Goal: Transaction & Acquisition: Book appointment/travel/reservation

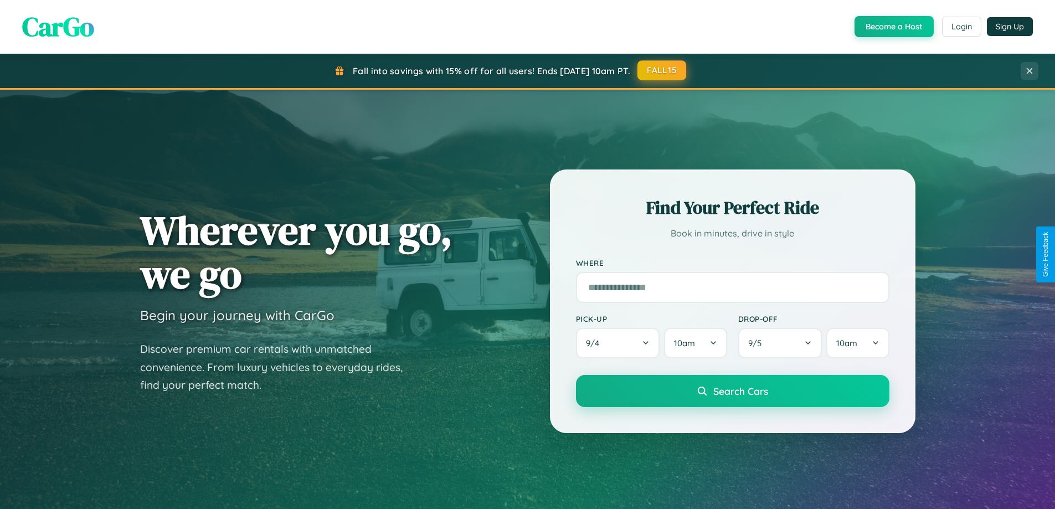
click at [662, 70] on button "FALL15" at bounding box center [661, 70] width 49 height 20
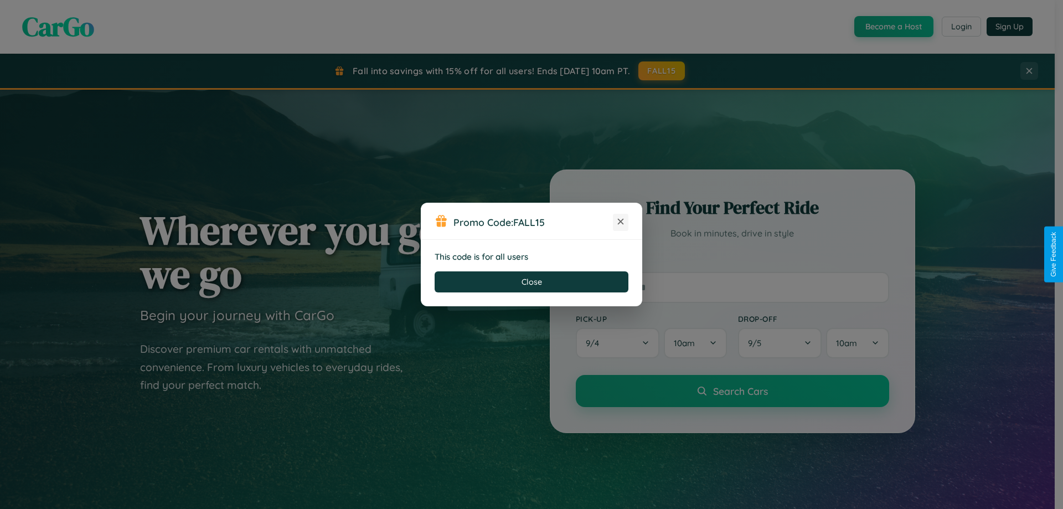
click at [621, 222] on icon at bounding box center [620, 221] width 11 height 11
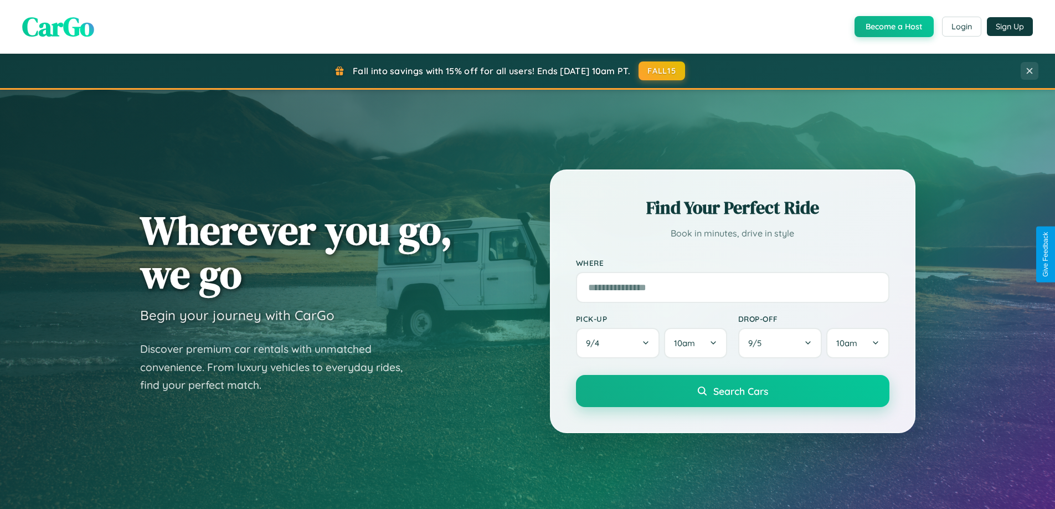
scroll to position [33, 0]
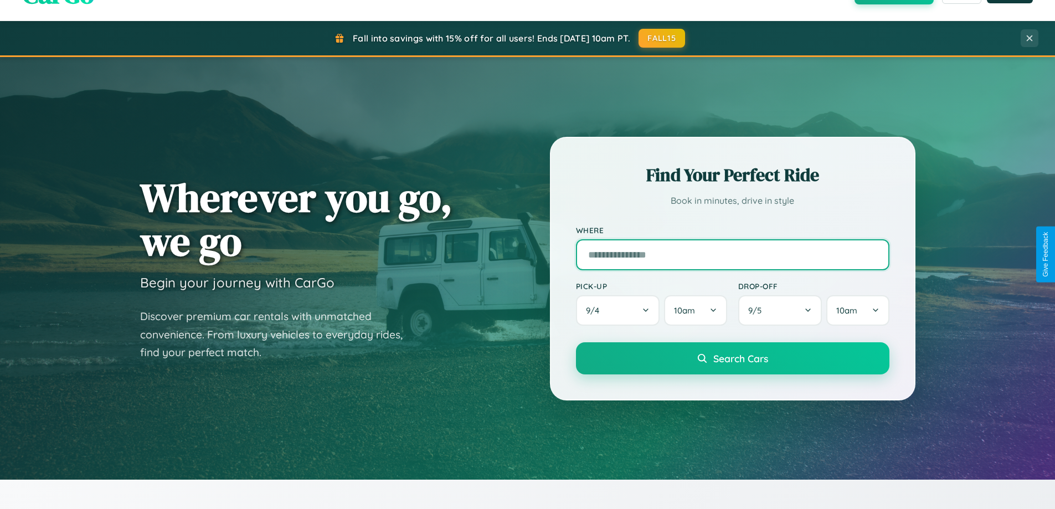
click at [732, 254] on input "text" at bounding box center [732, 254] width 313 height 31
type input "******"
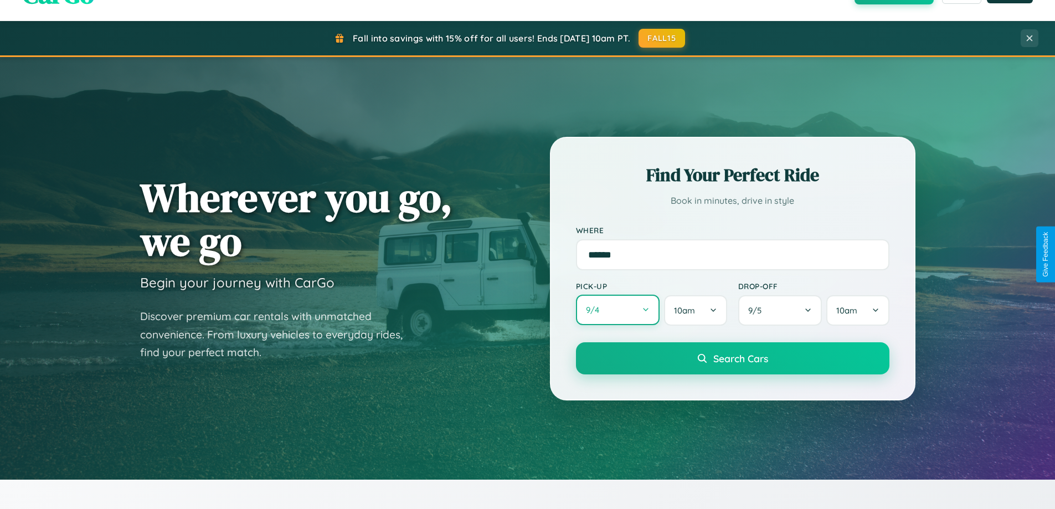
click at [617, 310] on button "9 / 4" at bounding box center [618, 310] width 84 height 30
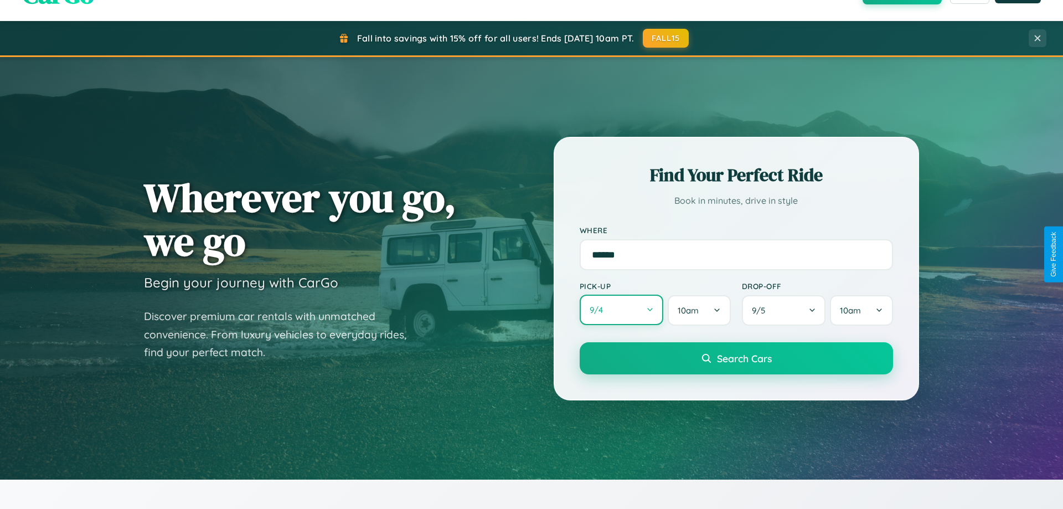
select select "*"
select select "****"
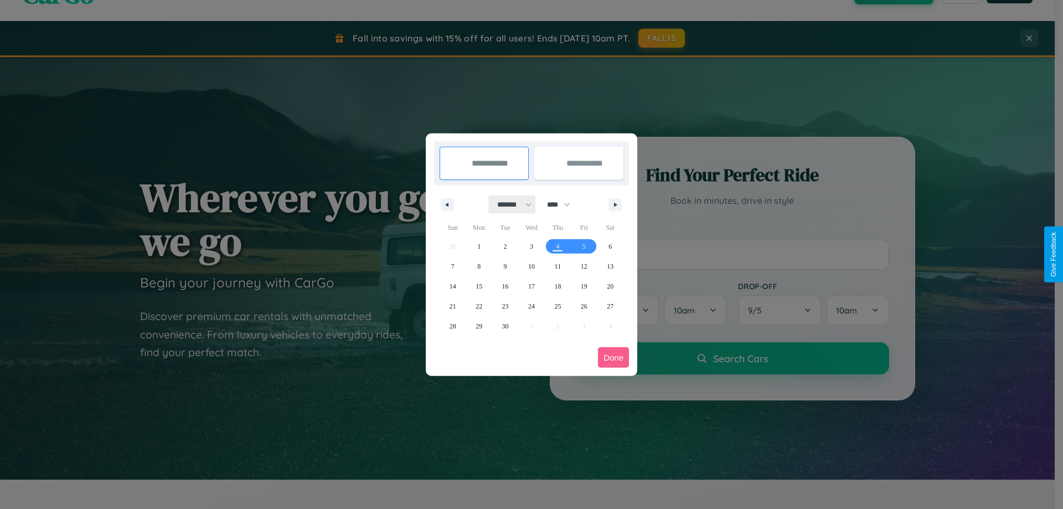
drag, startPoint x: 509, startPoint y: 204, endPoint x: 531, endPoint y: 222, distance: 28.4
click at [509, 204] on select "******* ******** ***** ***** *** **** **** ****** ********* ******* ******** **…" at bounding box center [512, 204] width 47 height 18
select select "**"
click at [452, 266] on span "7" at bounding box center [452, 266] width 3 height 20
type input "**********"
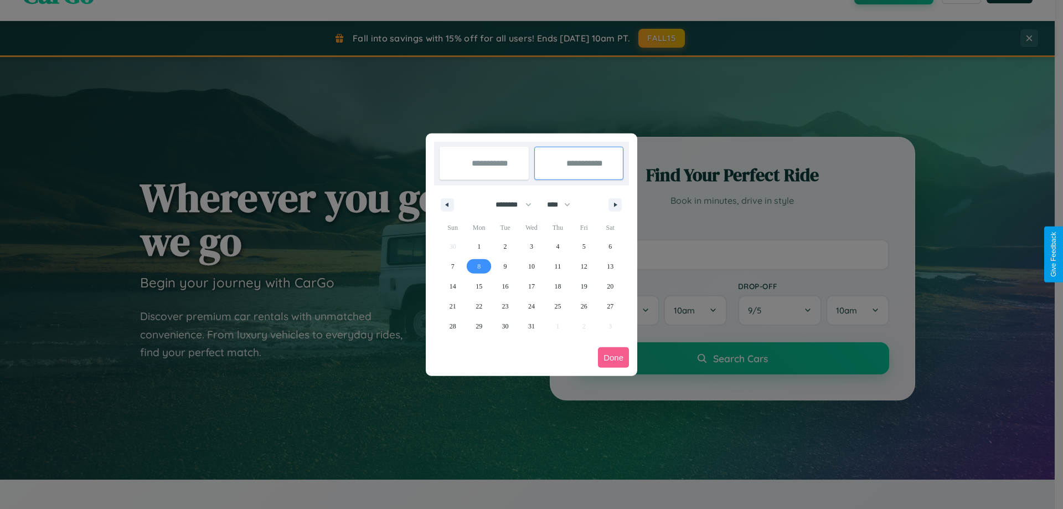
click at [479, 266] on span "8" at bounding box center [478, 266] width 3 height 20
type input "**********"
click at [613, 357] on button "Done" at bounding box center [613, 357] width 31 height 20
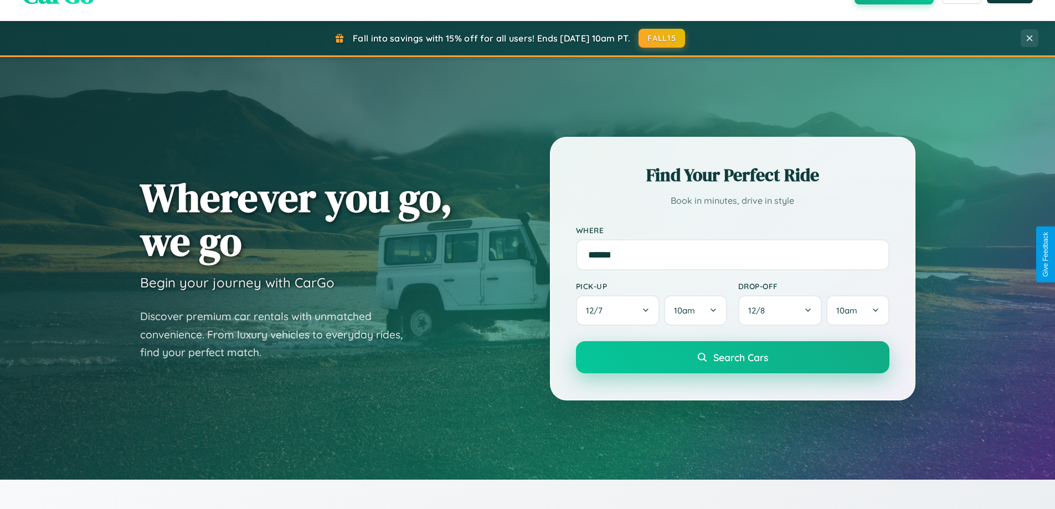
click at [732, 357] on span "Search Cars" at bounding box center [740, 357] width 55 height 12
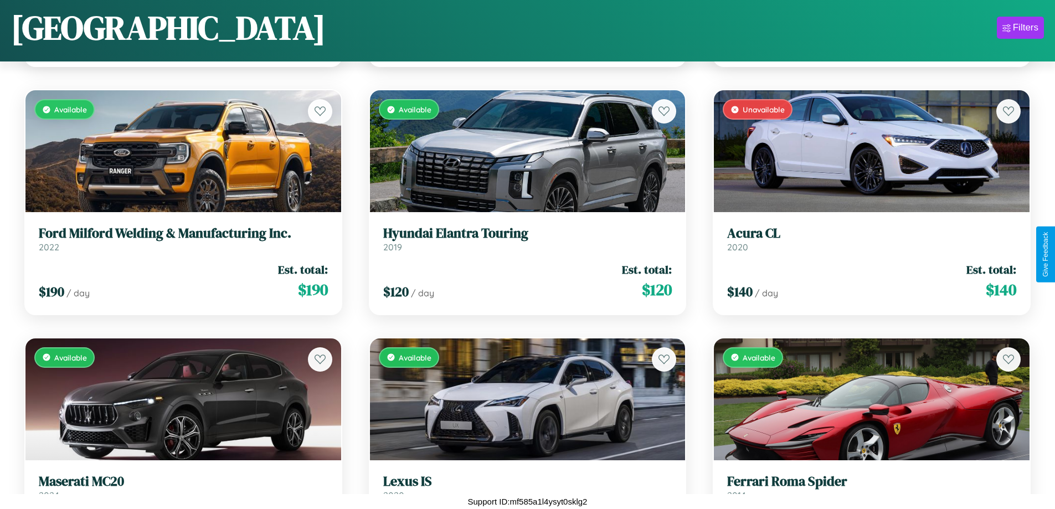
scroll to position [6105, 0]
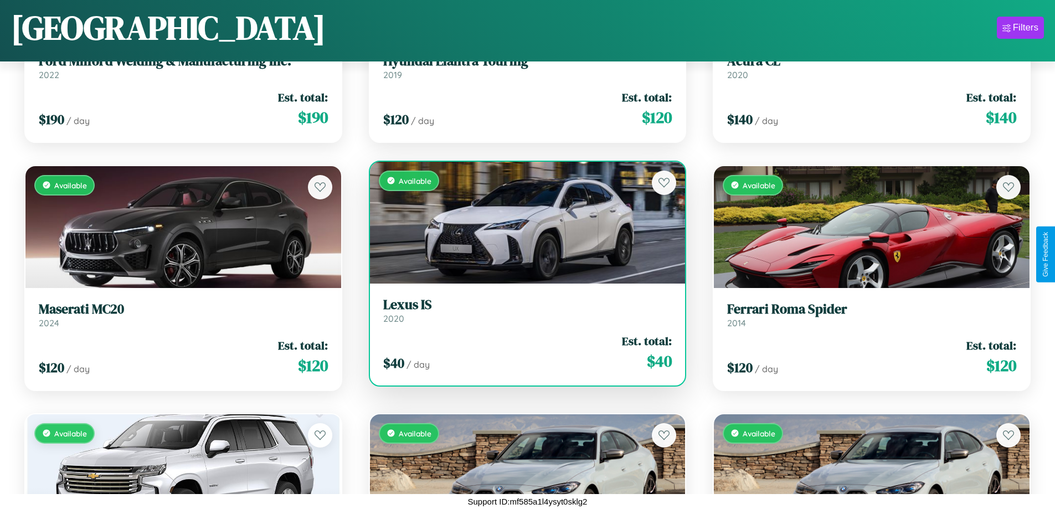
click at [523, 357] on div "$ 40 / day Est. total: $ 40" at bounding box center [527, 352] width 289 height 39
click at [523, 352] on div "$ 40 / day Est. total: $ 40" at bounding box center [527, 352] width 289 height 39
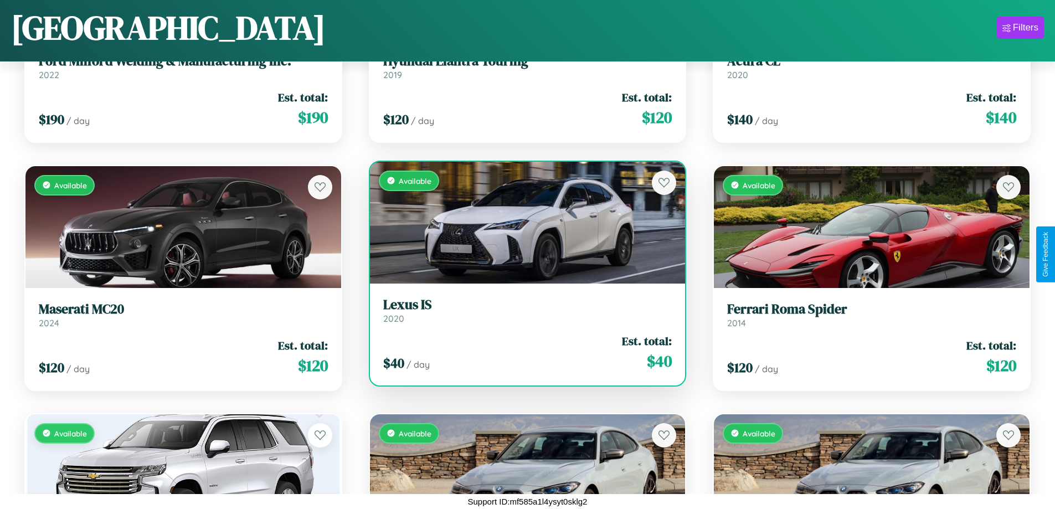
click at [523, 352] on div "$ 40 / day Est. total: $ 40" at bounding box center [527, 352] width 289 height 39
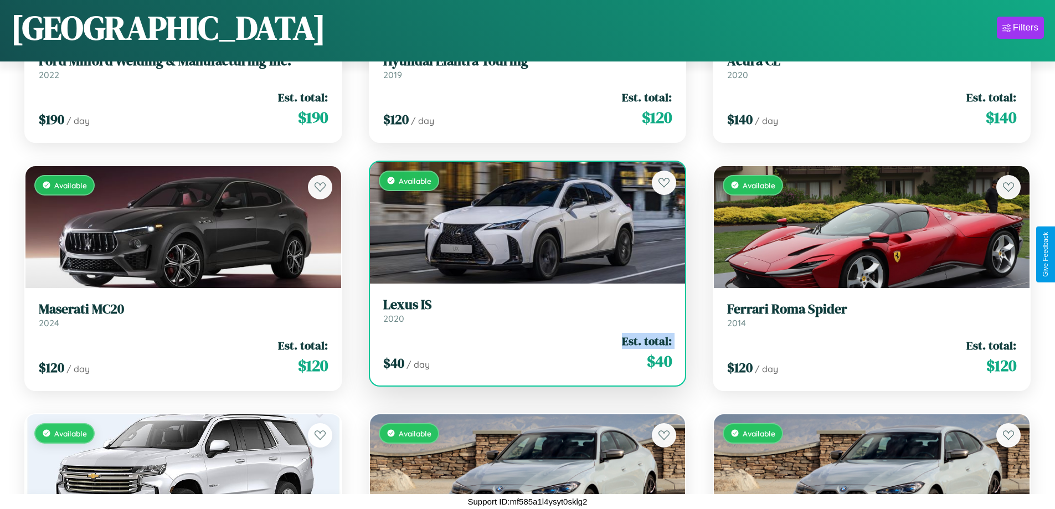
click at [523, 352] on div "$ 40 / day Est. total: $ 40" at bounding box center [527, 352] width 289 height 39
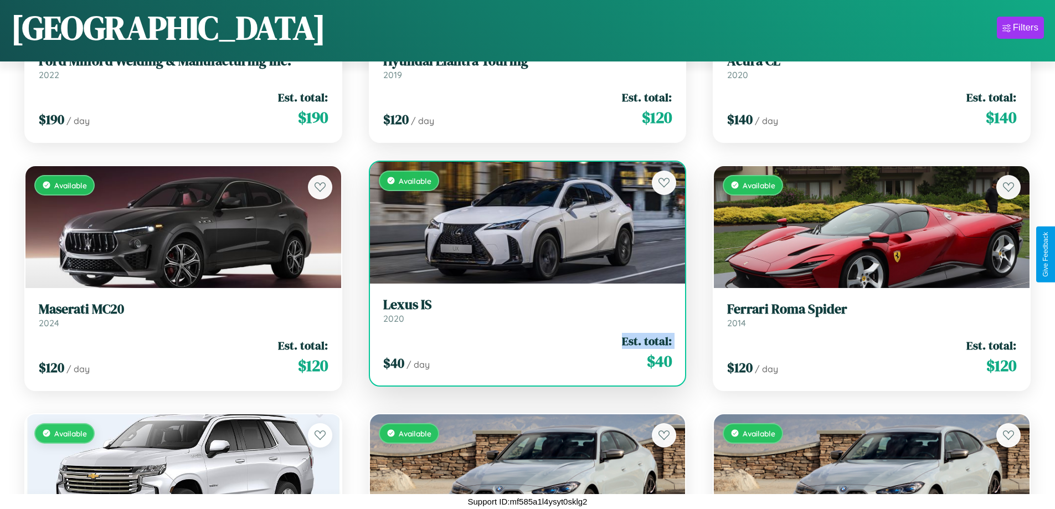
click at [523, 352] on div "$ 40 / day Est. total: $ 40" at bounding box center [527, 352] width 289 height 39
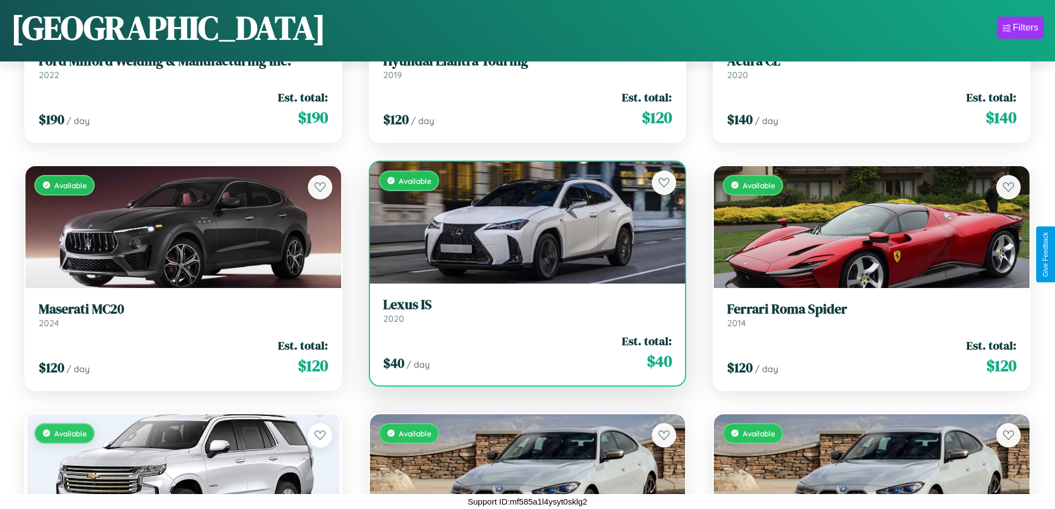
click at [523, 352] on div "$ 40 / day Est. total: $ 40" at bounding box center [527, 352] width 289 height 39
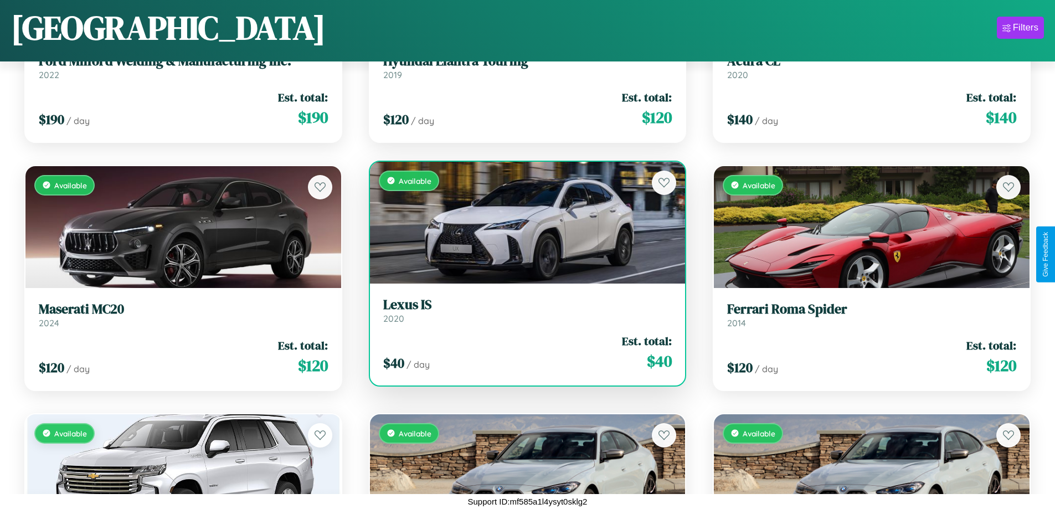
click at [523, 310] on h3 "Lexus IS" at bounding box center [527, 305] width 289 height 16
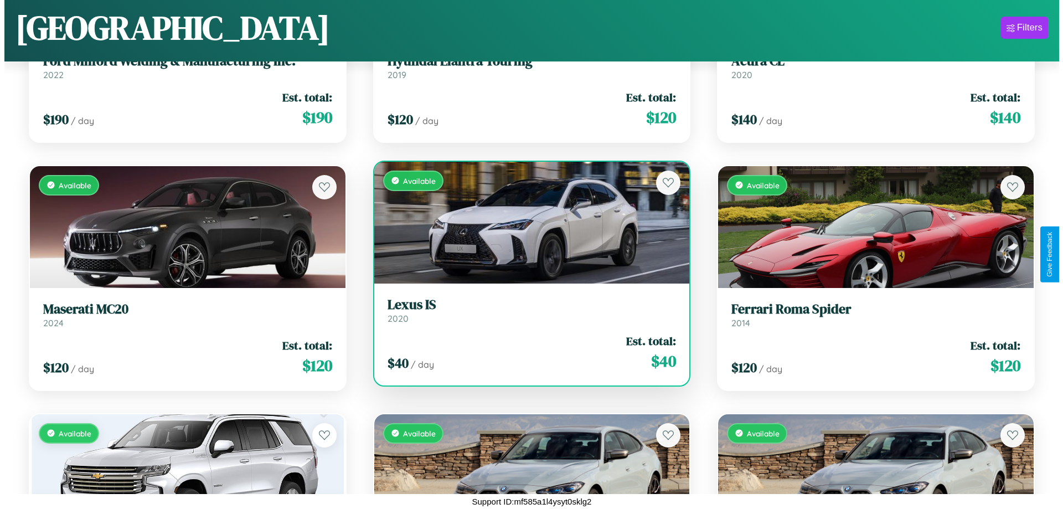
scroll to position [0, 0]
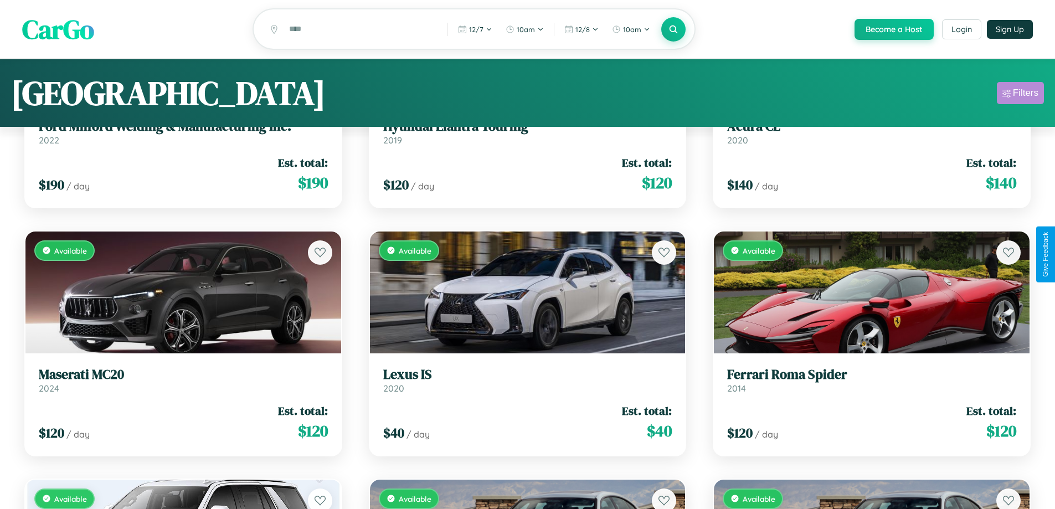
click at [1020, 95] on div "Filters" at bounding box center [1025, 92] width 25 height 11
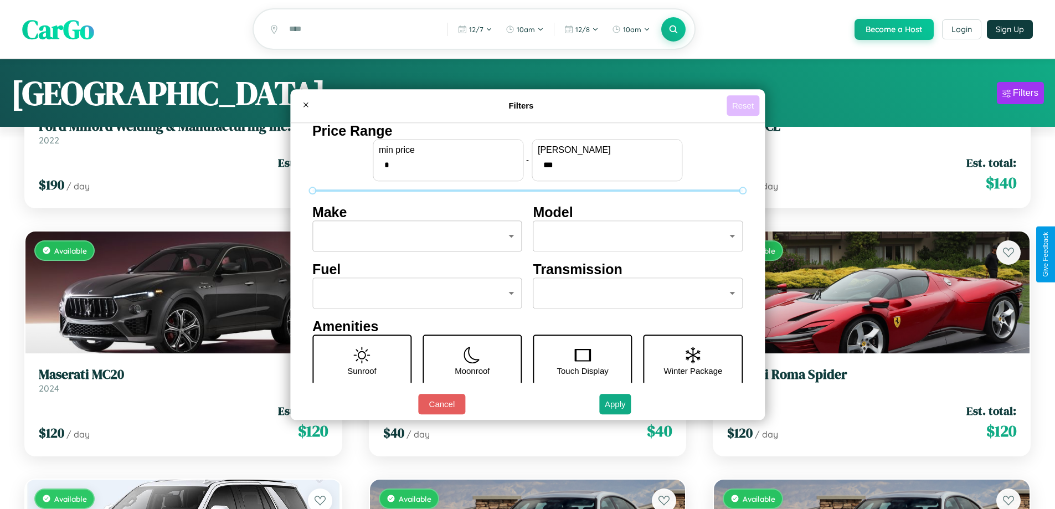
click at [744, 105] on button "Reset" at bounding box center [742, 105] width 33 height 20
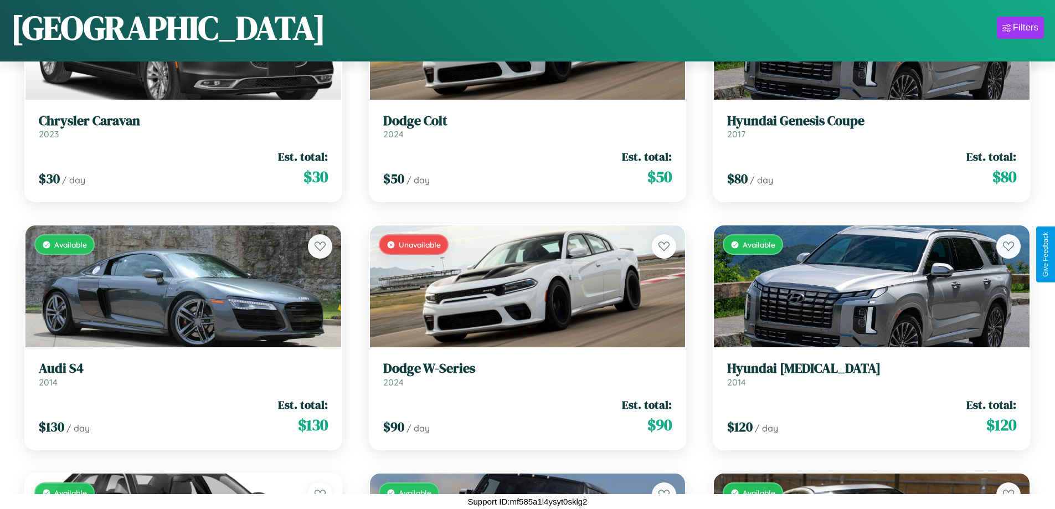
scroll to position [12551, 0]
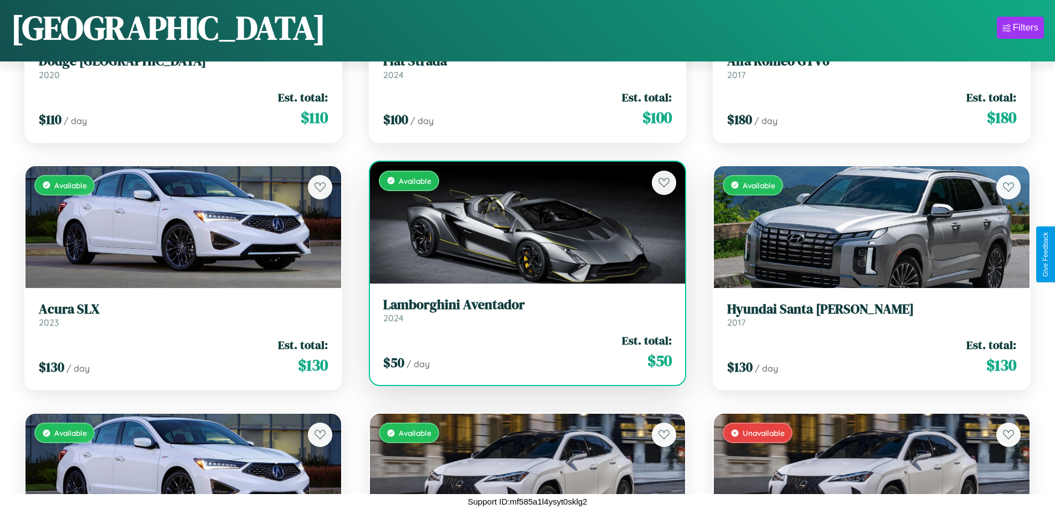
click at [523, 312] on h3 "Lamborghini Aventador" at bounding box center [527, 305] width 289 height 16
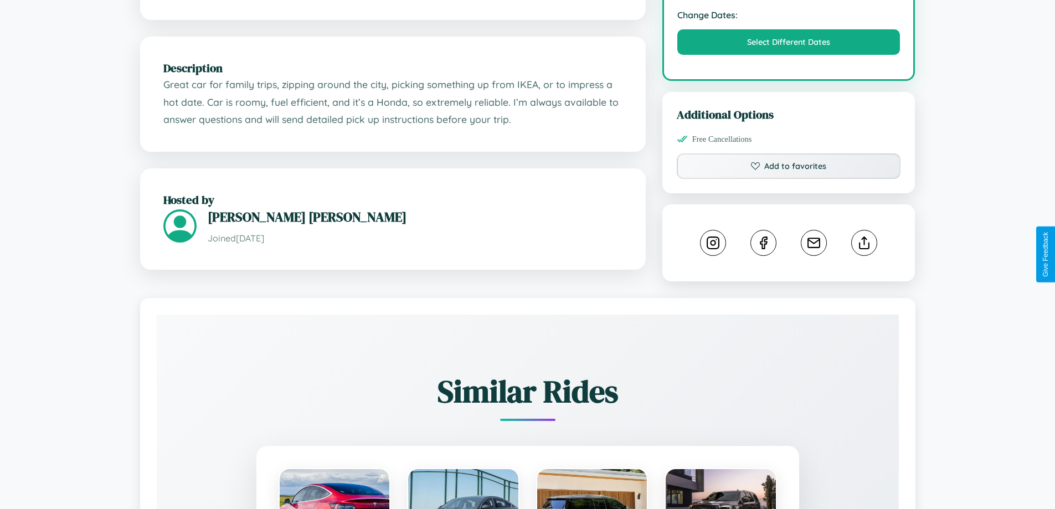
scroll to position [375, 0]
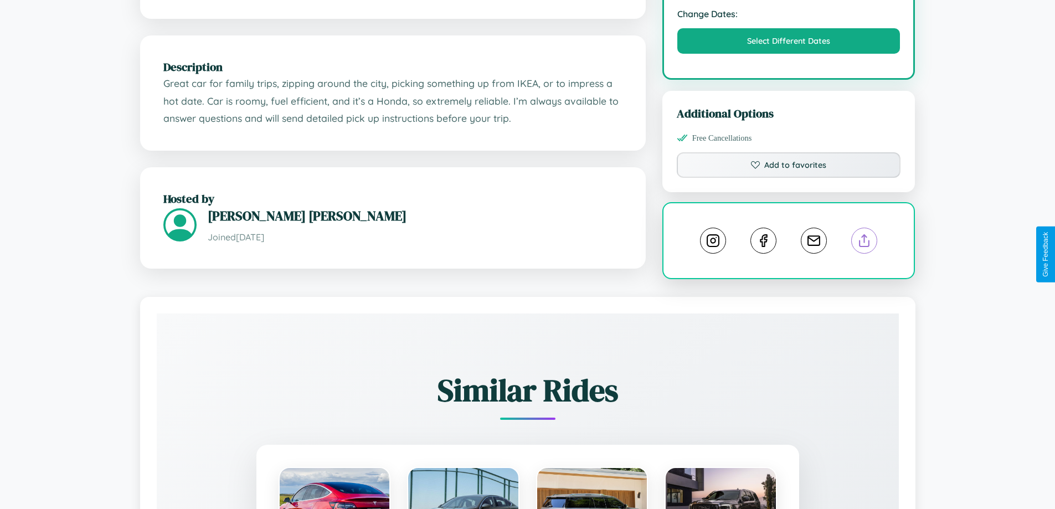
click at [864, 242] on line at bounding box center [864, 239] width 0 height 8
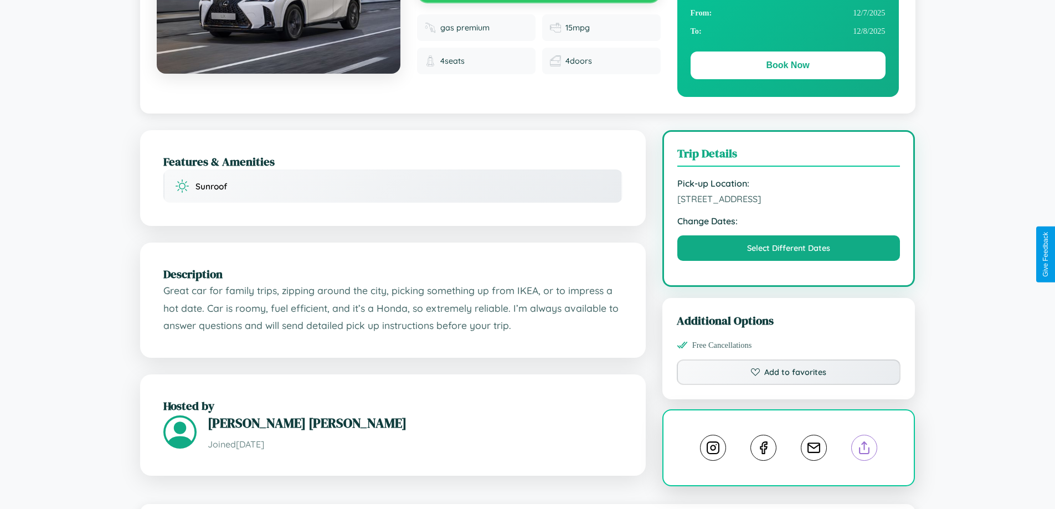
scroll to position [120, 0]
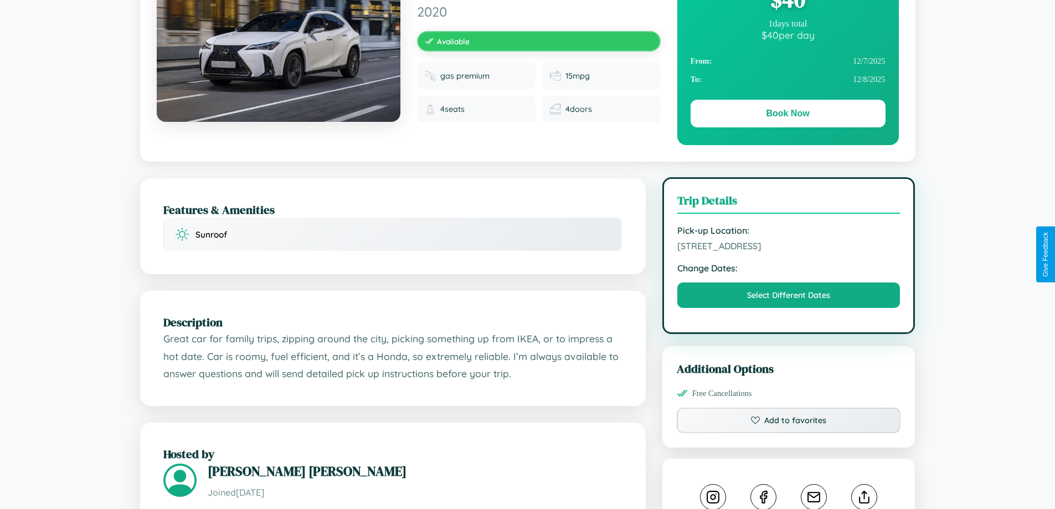
click at [788, 251] on span "6369 Oak Street Sydney New South Wales Australia 52048" at bounding box center [788, 245] width 223 height 11
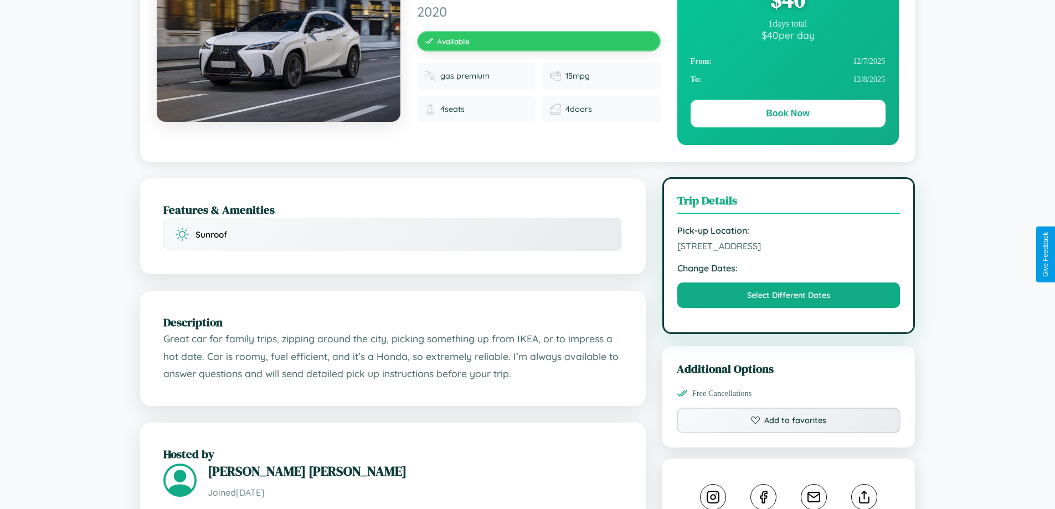
click at [788, 251] on span "6369 Oak Street Sydney New South Wales Australia 52048" at bounding box center [788, 245] width 223 height 11
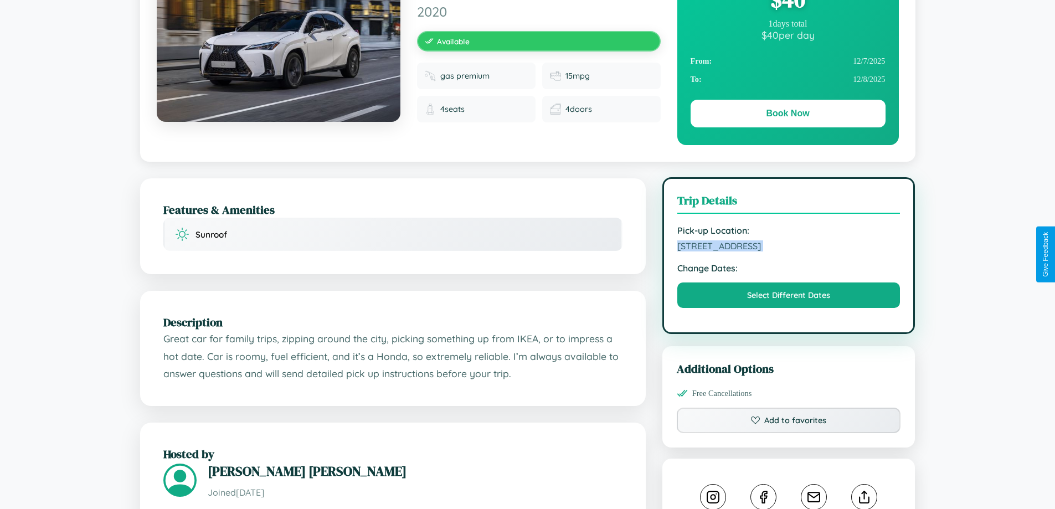
click at [788, 251] on span "6369 Oak Street Sydney New South Wales Australia 52048" at bounding box center [788, 245] width 223 height 11
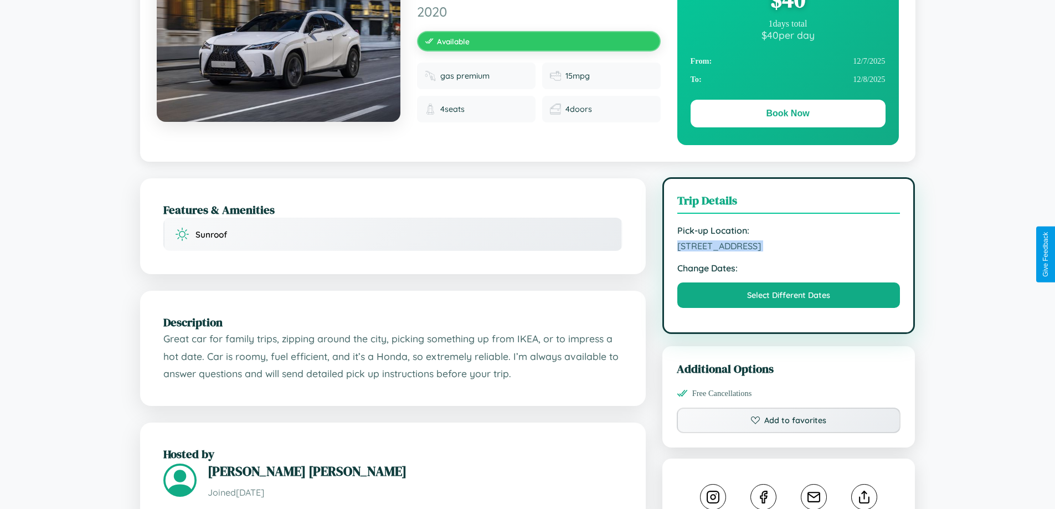
click at [788, 251] on span "6369 Oak Street Sydney New South Wales Australia 52048" at bounding box center [788, 245] width 223 height 11
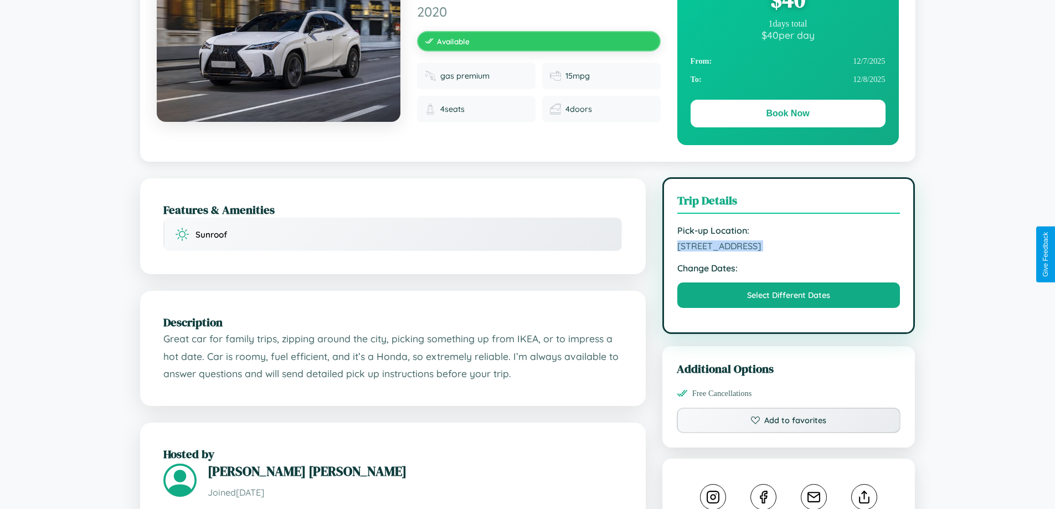
click at [788, 251] on span "6369 Oak Street Sydney New South Wales Australia 52048" at bounding box center [788, 245] width 223 height 11
